Goal: Task Accomplishment & Management: Manage account settings

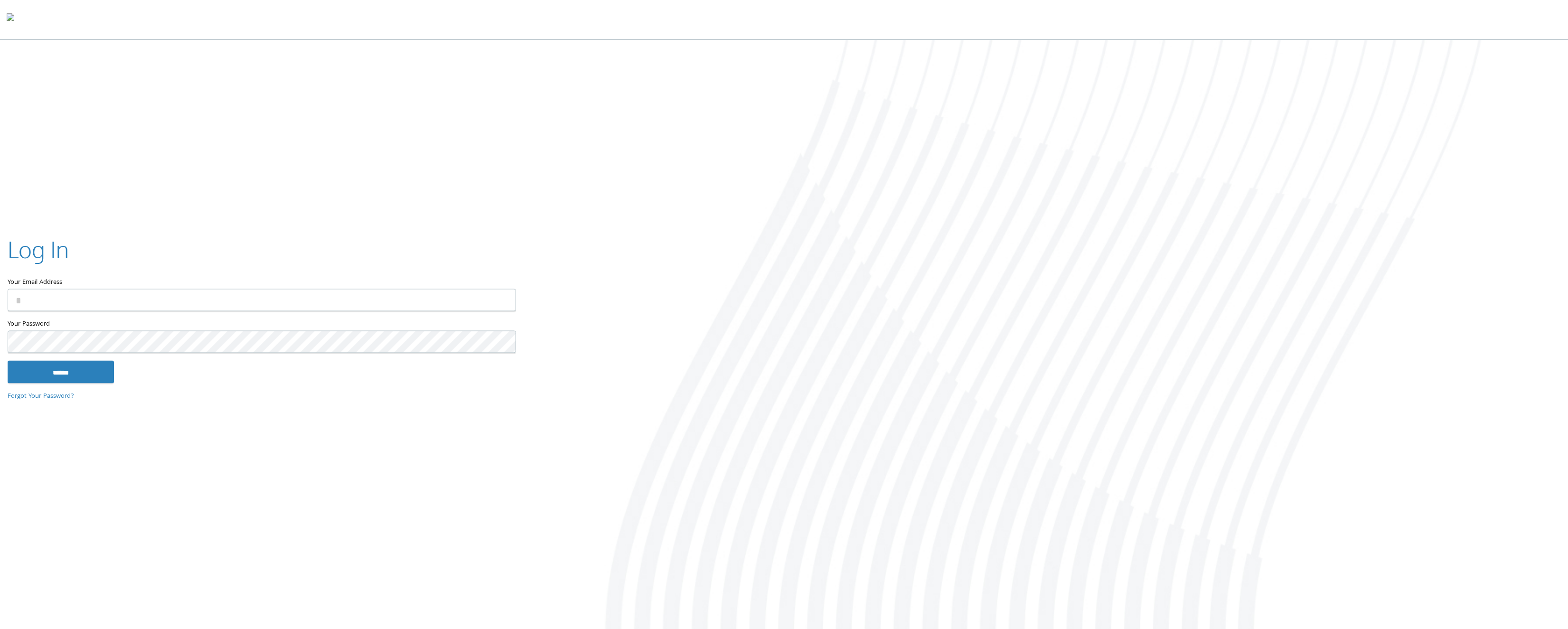
type input "**********"
click at [260, 294] on input "**********" at bounding box center [262, 300] width 509 height 22
type input "**********"
